Goal: Register for event/course

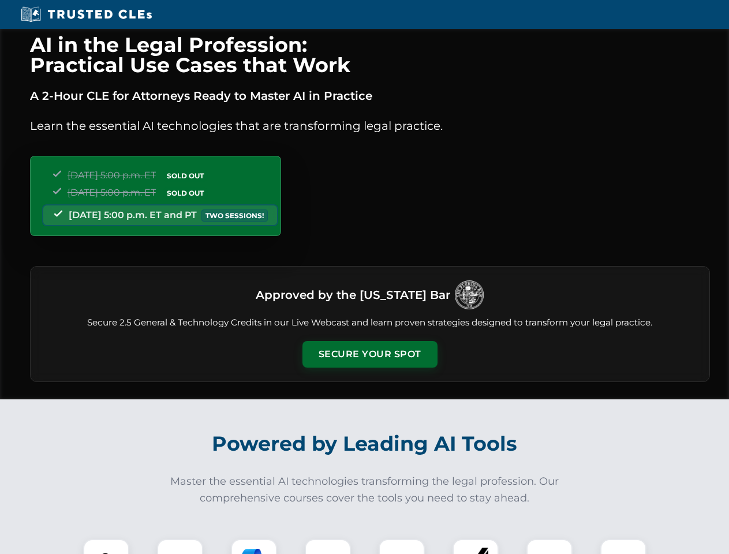
click at [369, 354] on button "Secure Your Spot" at bounding box center [370, 354] width 135 height 27
click at [106, 547] on img at bounding box center [105, 562] width 33 height 33
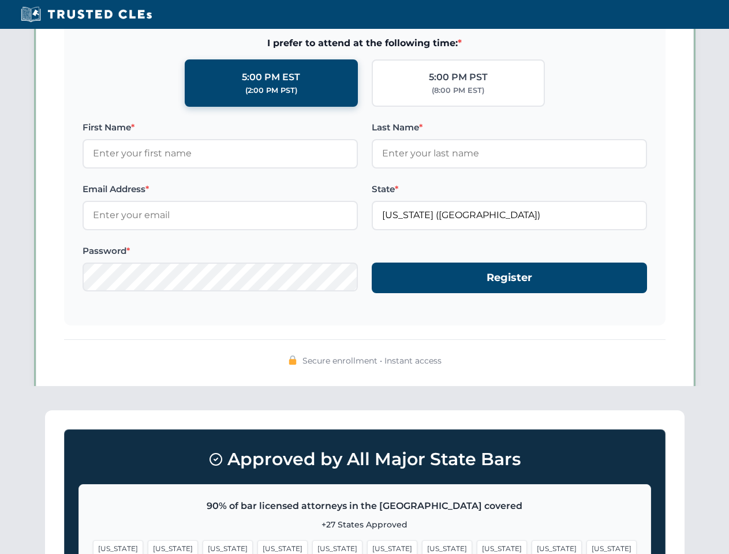
click at [422, 547] on span "[US_STATE]" at bounding box center [447, 548] width 50 height 17
click at [532, 547] on span "[US_STATE]" at bounding box center [557, 548] width 50 height 17
